Goal: Task Accomplishment & Management: Use online tool/utility

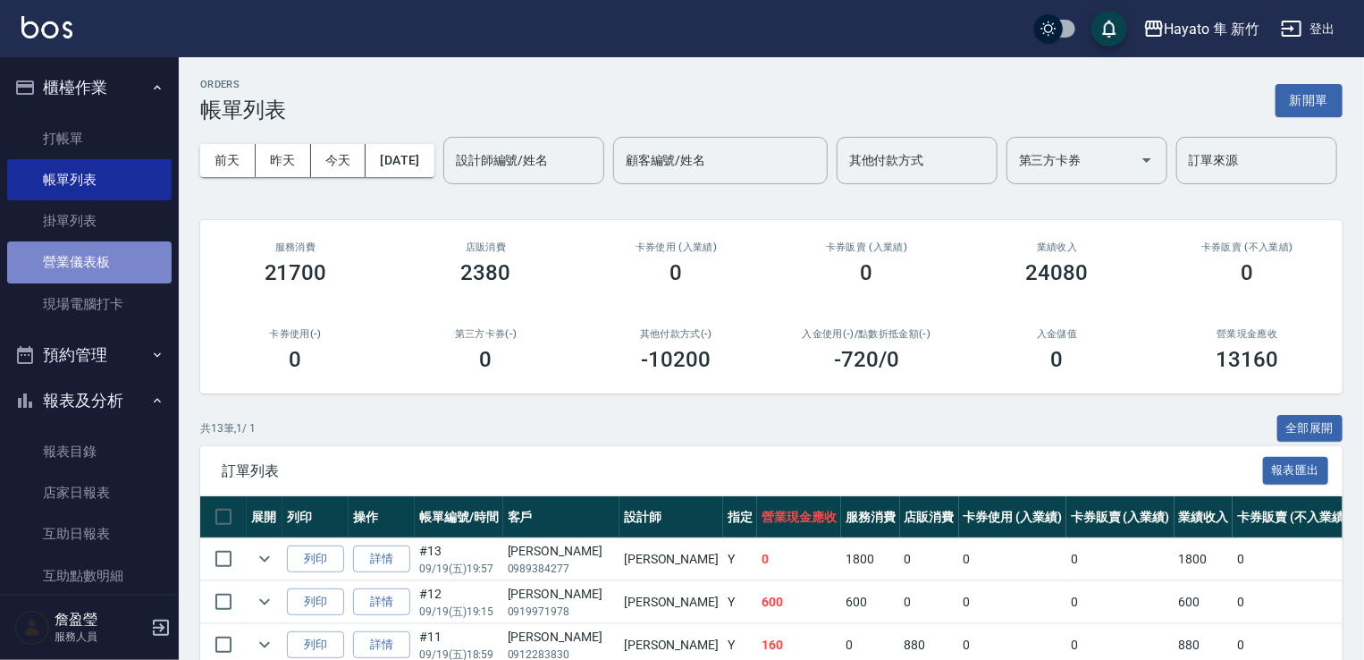
click at [91, 255] on link "營業儀表板" at bounding box center [89, 261] width 165 height 41
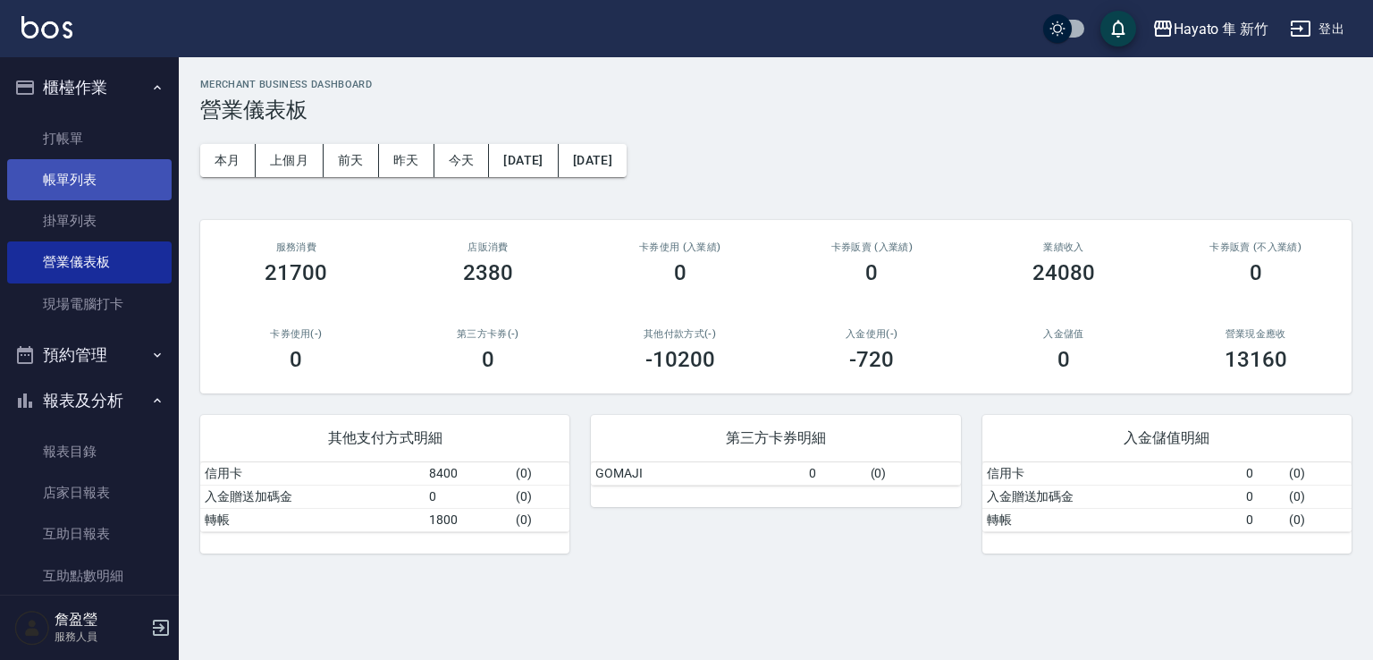
click at [107, 190] on link "帳單列表" at bounding box center [89, 179] width 165 height 41
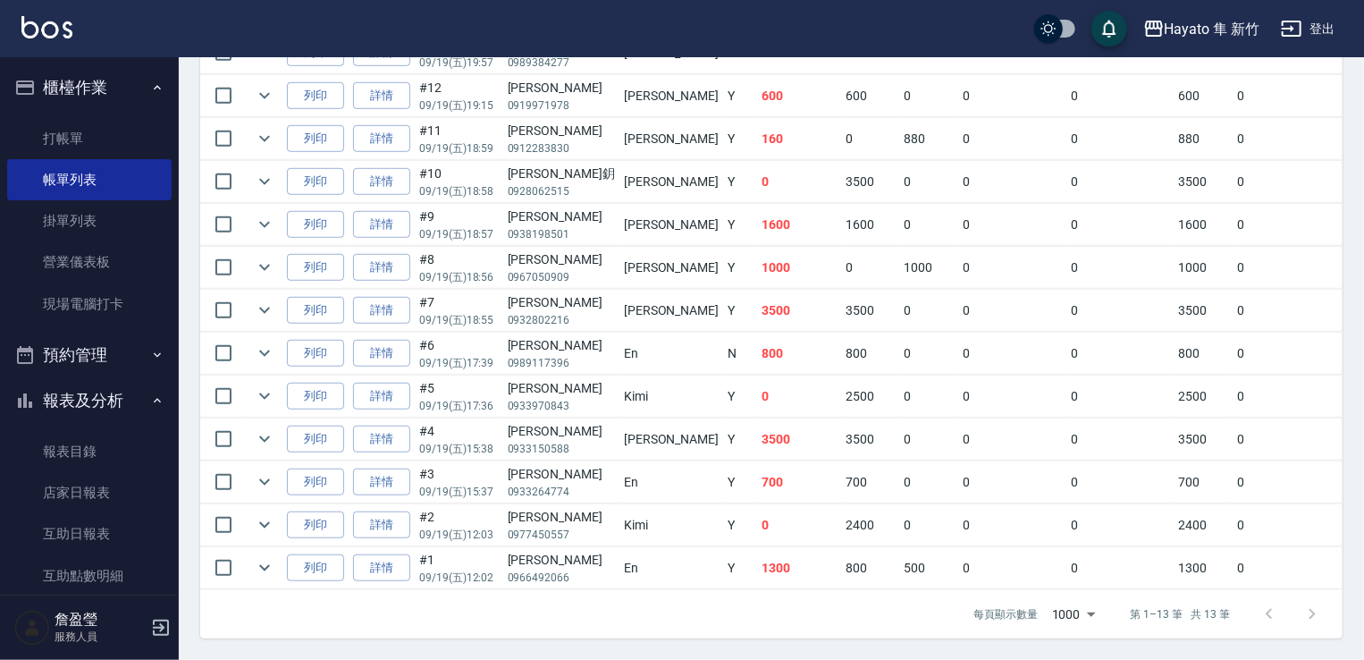
scroll to position [536, 0]
click at [100, 300] on link "現場電腦打卡" at bounding box center [89, 303] width 165 height 41
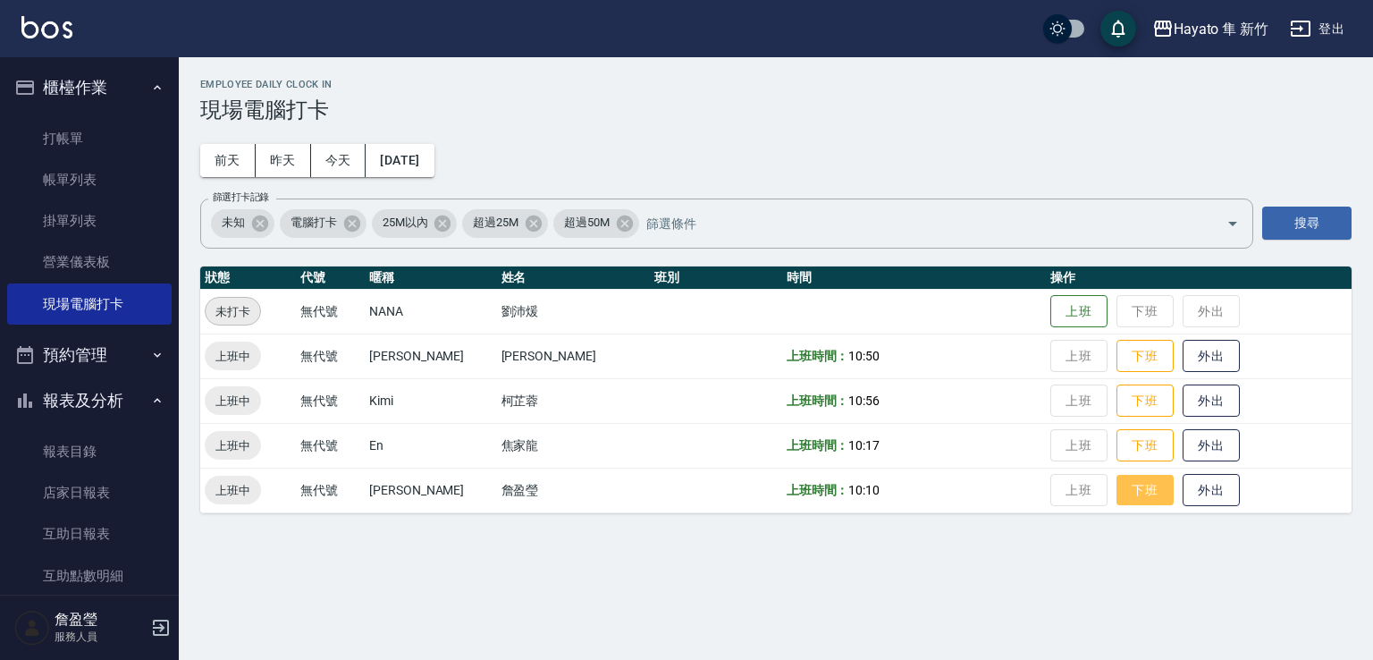
click at [1119, 492] on button "下班" at bounding box center [1145, 490] width 57 height 31
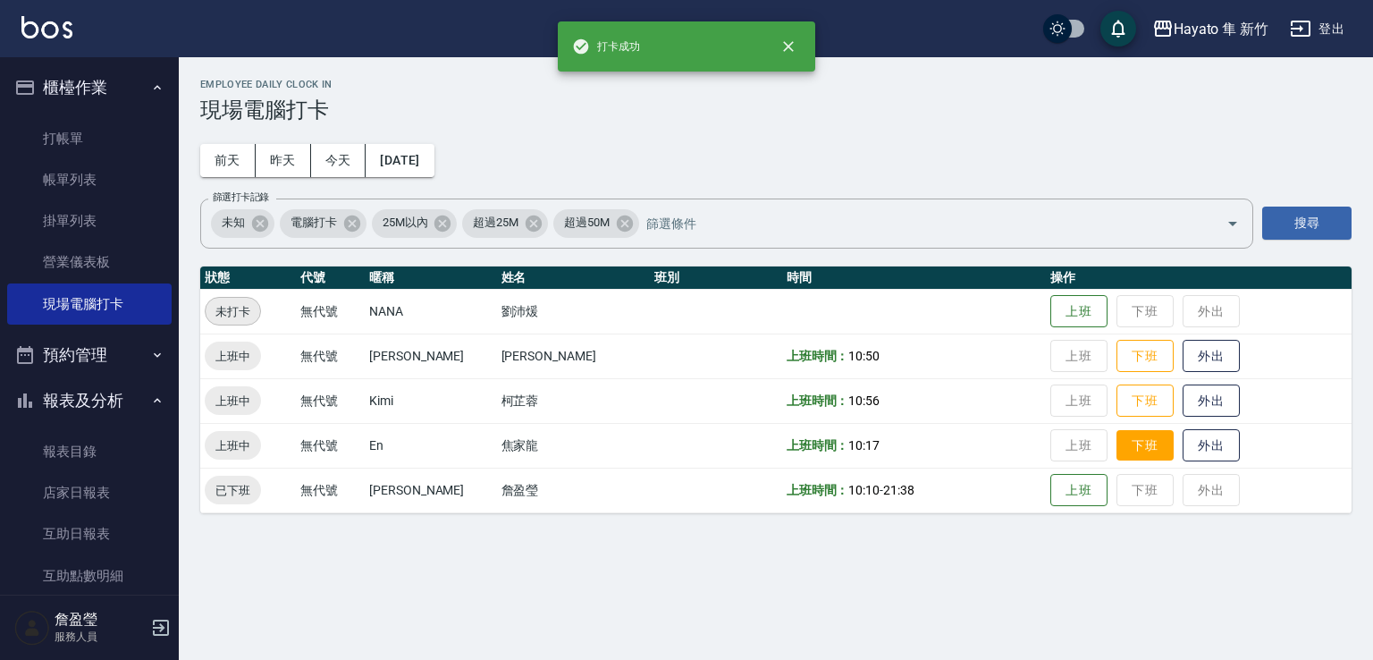
click at [1117, 439] on button "下班" at bounding box center [1145, 445] width 57 height 31
click at [1117, 403] on button "下班" at bounding box center [1145, 400] width 57 height 31
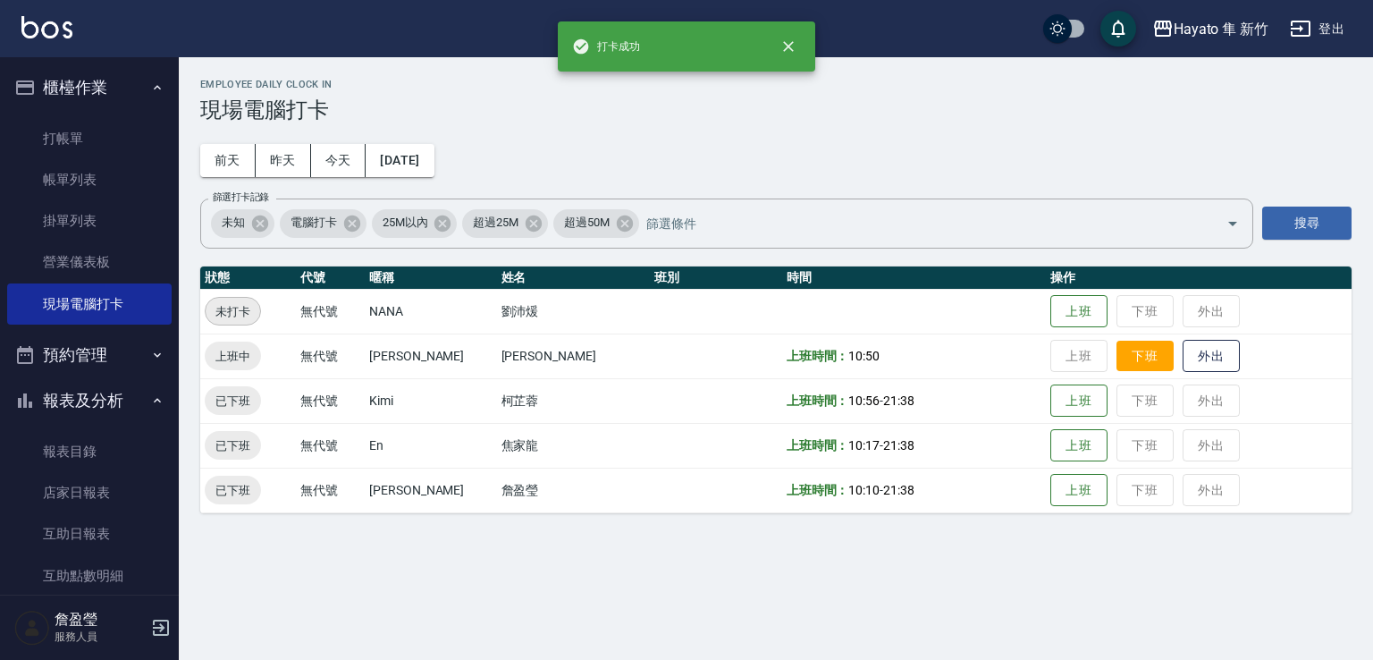
click at [1133, 359] on button "下班" at bounding box center [1145, 356] width 57 height 31
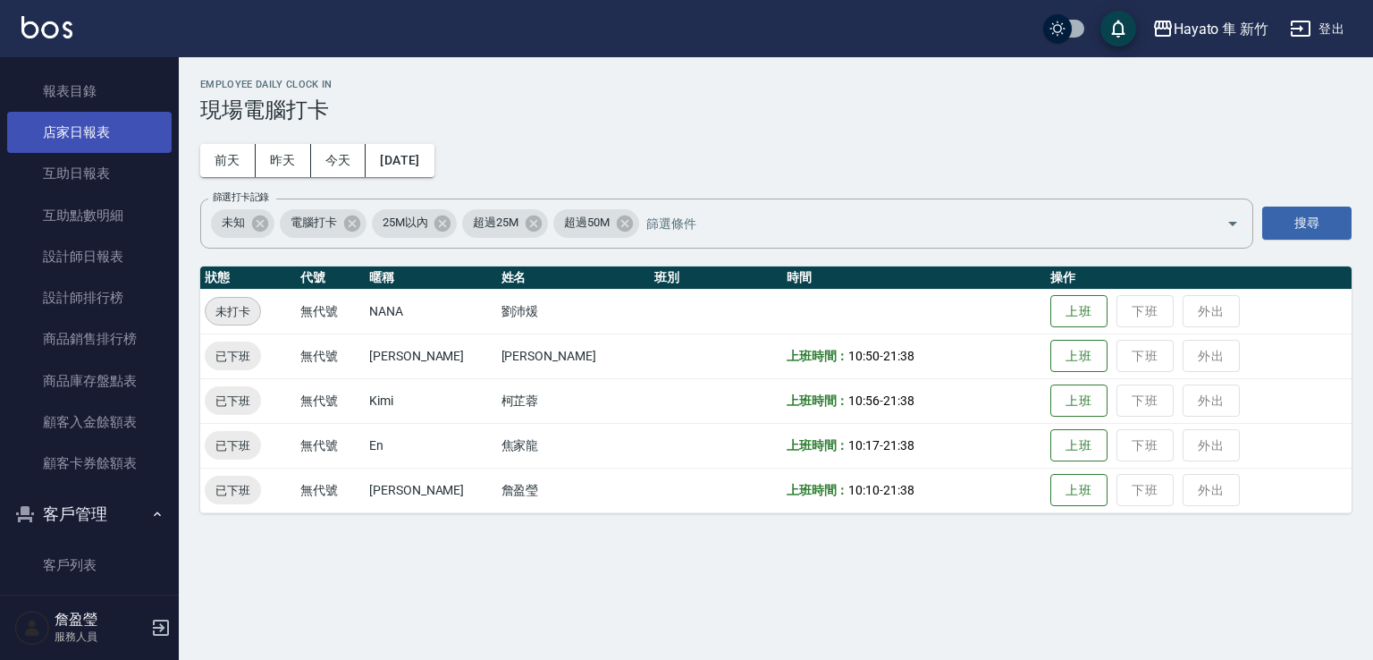
scroll to position [447, 0]
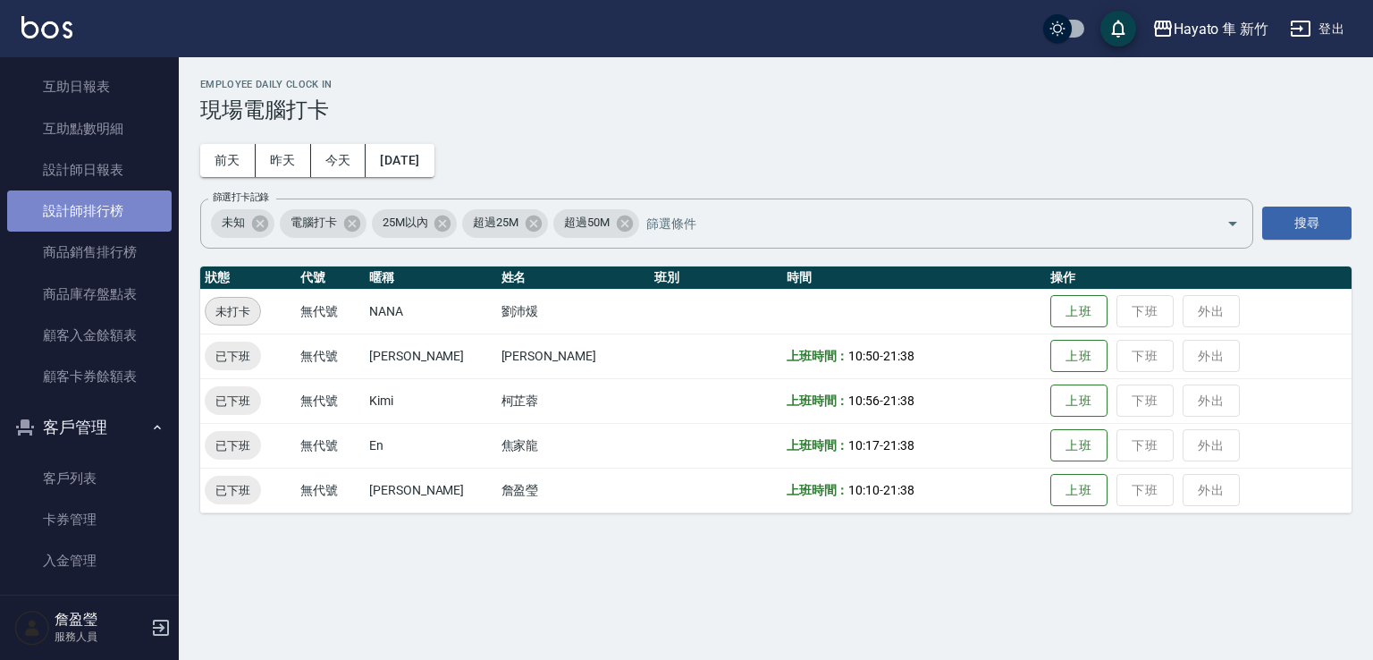
click at [129, 202] on link "設計師排行榜" at bounding box center [89, 210] width 165 height 41
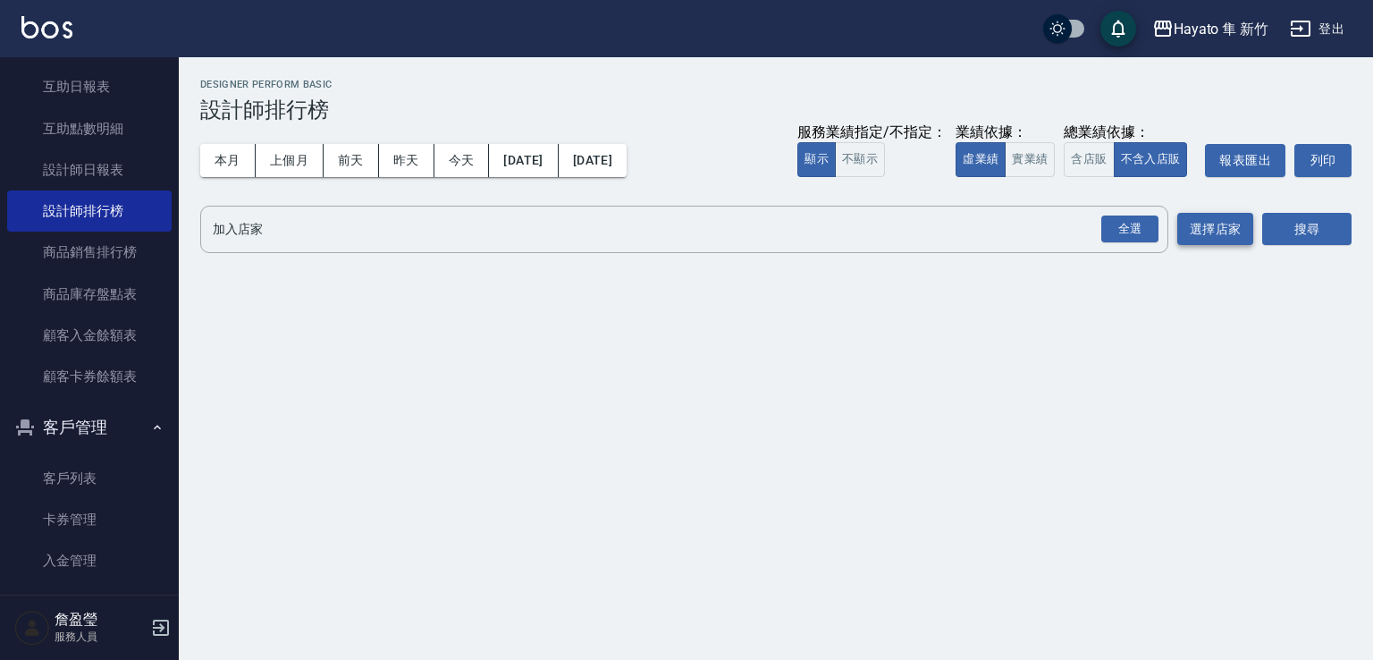
drag, startPoint x: 1137, startPoint y: 240, endPoint x: 1220, endPoint y: 242, distance: 82.3
click at [1148, 255] on div "Hayato 隼 新竹 [DATE] - [DATE] 設計師排行榜 列印時間： [DATE][PHONE_NUMBER]:38 Designer Perfo…" at bounding box center [776, 169] width 1195 height 224
click at [1149, 226] on div "全選" at bounding box center [1130, 229] width 57 height 28
click at [1312, 224] on button "搜尋" at bounding box center [1307, 230] width 89 height 33
